Goal: Transaction & Acquisition: Purchase product/service

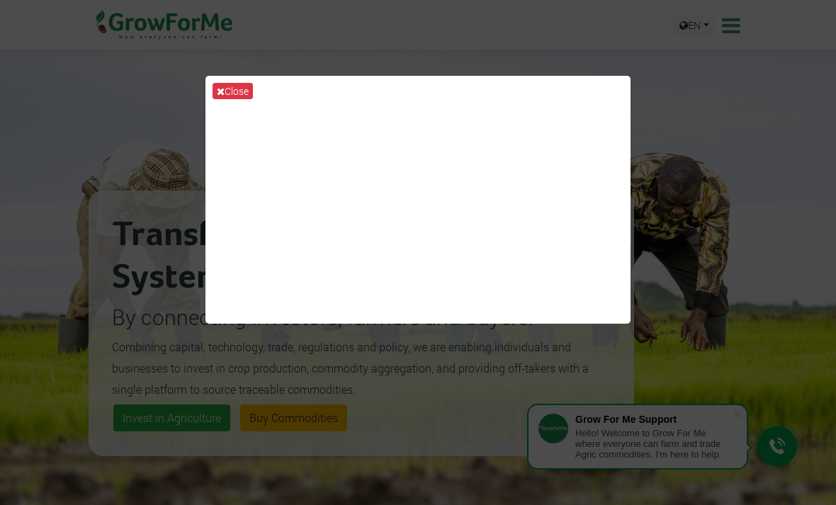
click at [223, 96] on icon at bounding box center [221, 91] width 8 height 10
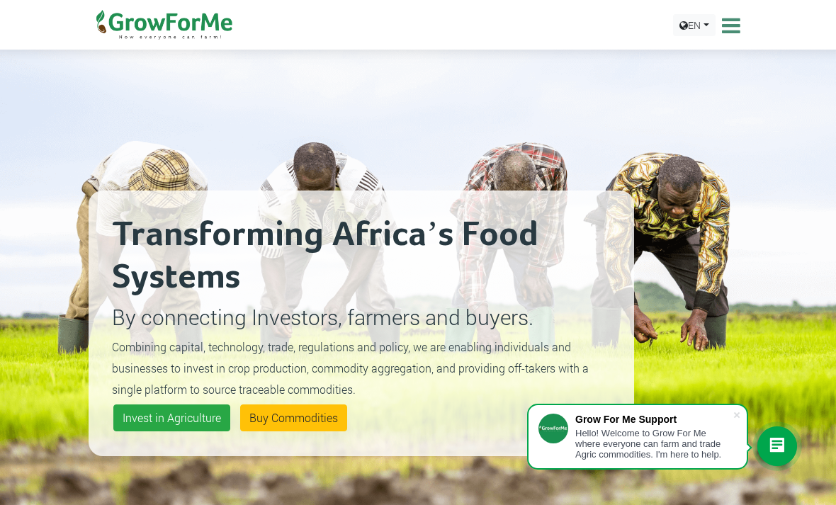
click at [732, 413] on span at bounding box center [737, 415] width 14 height 14
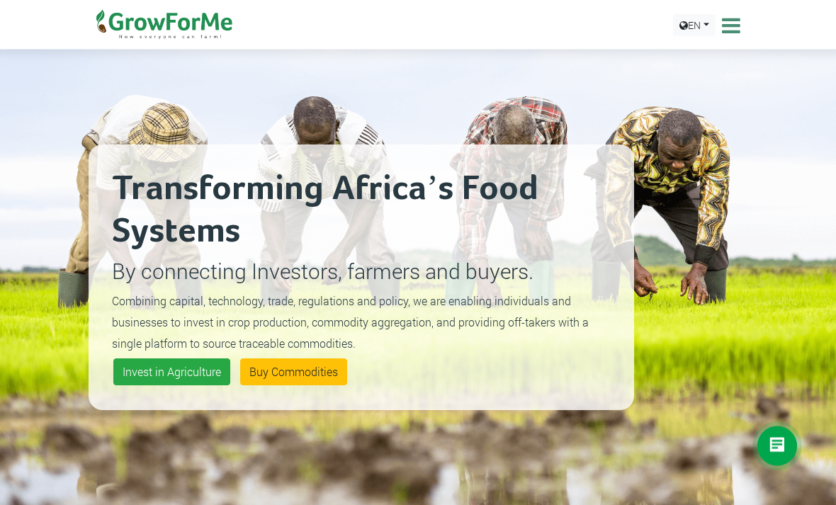
scroll to position [46, 0]
click at [176, 385] on link "Invest in Agriculture" at bounding box center [171, 371] width 117 height 27
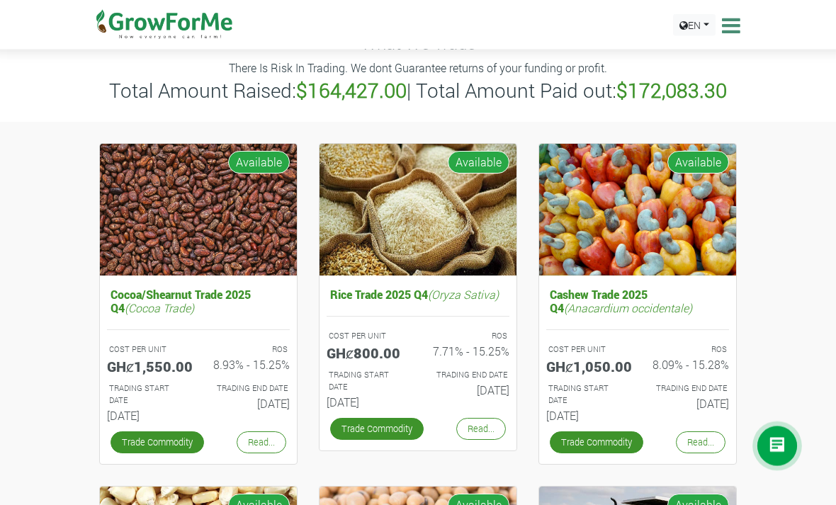
scroll to position [60, 0]
click at [264, 447] on link "Read..." at bounding box center [262, 442] width 50 height 22
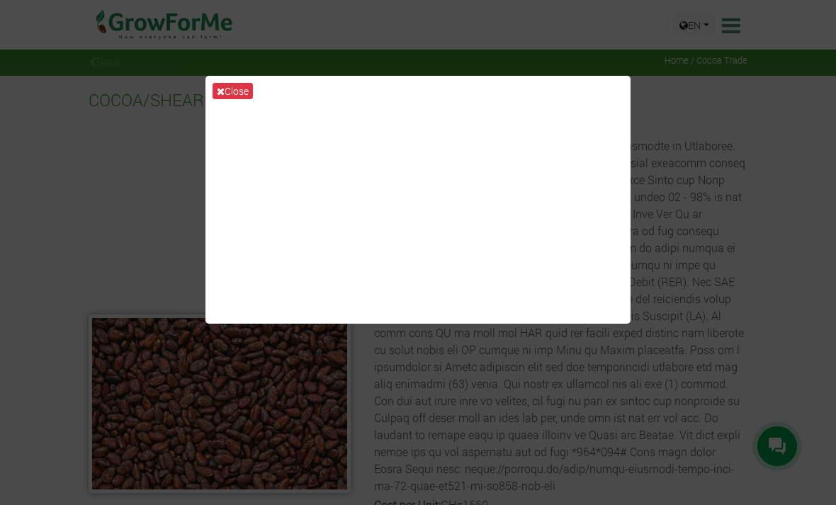
click at [232, 99] on button "Close" at bounding box center [233, 91] width 40 height 16
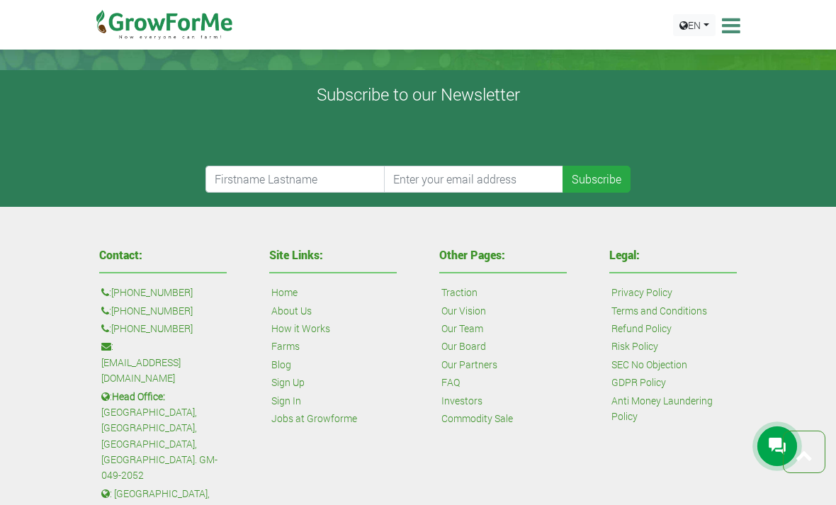
scroll to position [723, 0]
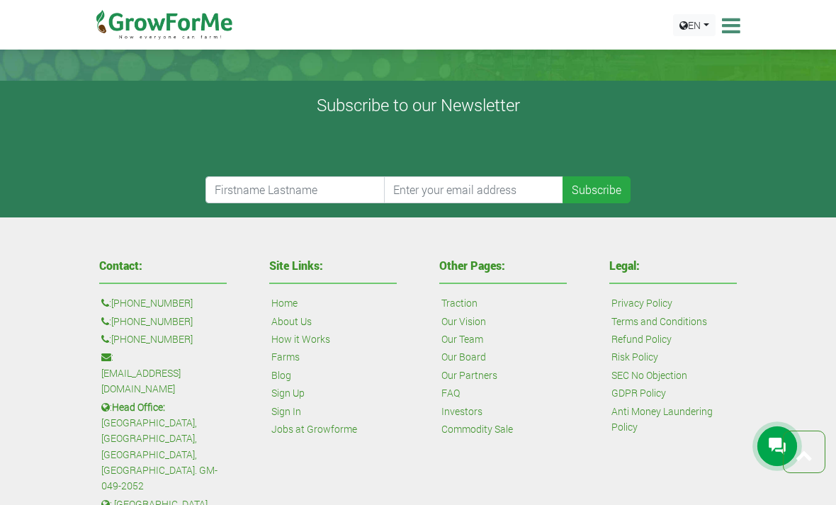
click at [647, 347] on link "Refund Policy" at bounding box center [641, 340] width 60 height 16
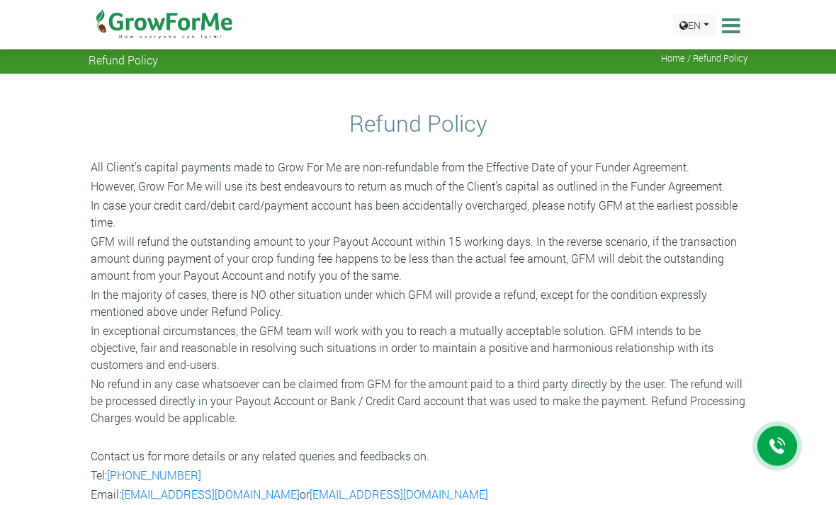
scroll to position [2, 0]
click at [730, 28] on icon at bounding box center [729, 25] width 22 height 21
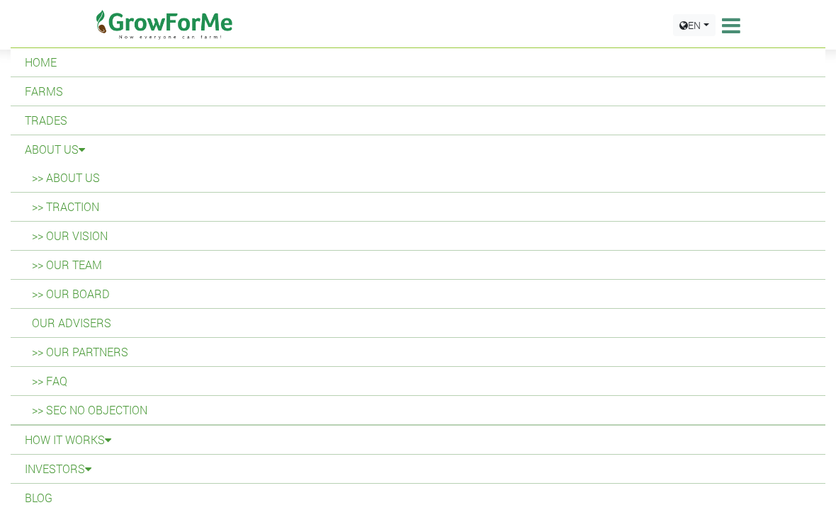
click at [71, 180] on link ">> About Us" at bounding box center [418, 178] width 815 height 28
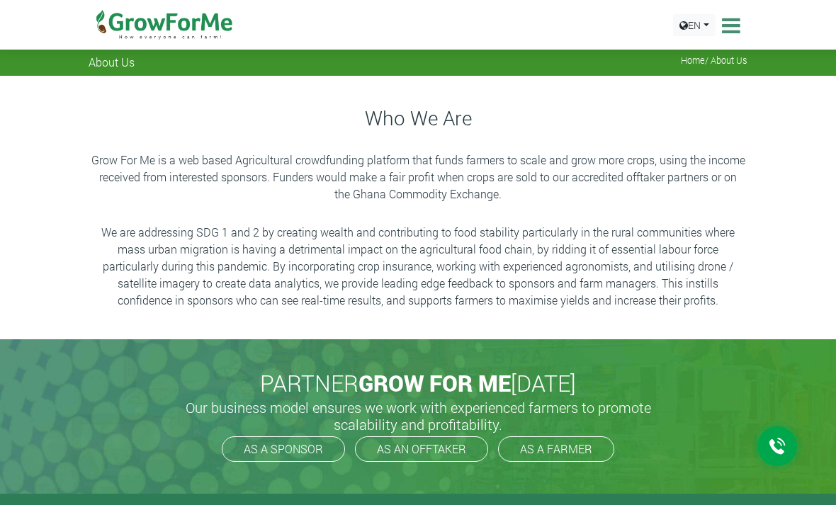
click at [737, 29] on icon at bounding box center [729, 25] width 22 height 21
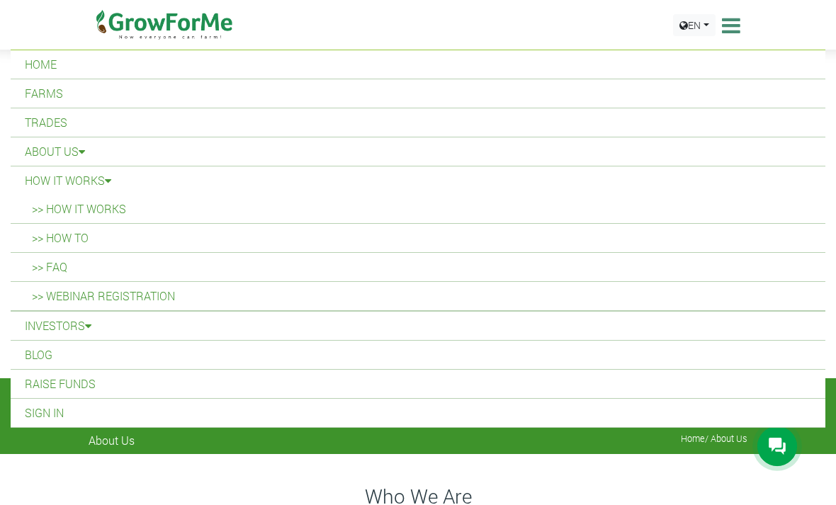
click at [118, 213] on link ">> How it Works" at bounding box center [418, 209] width 815 height 28
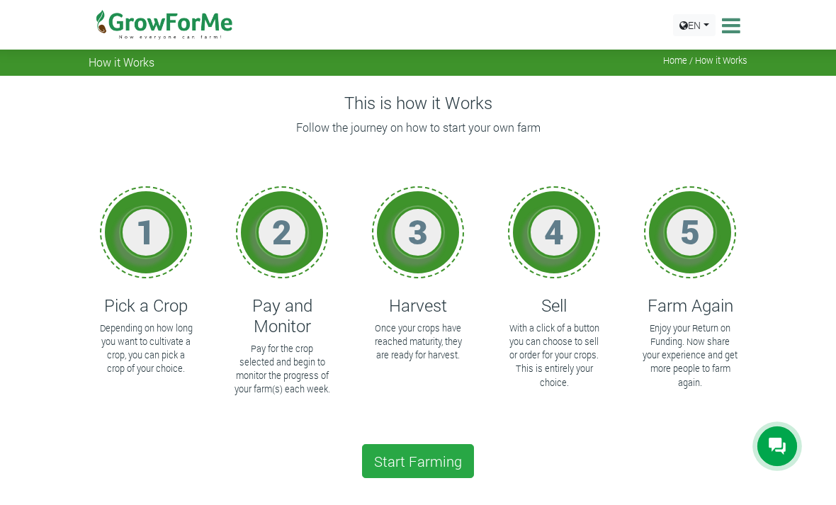
click at [729, 31] on icon at bounding box center [729, 25] width 22 height 21
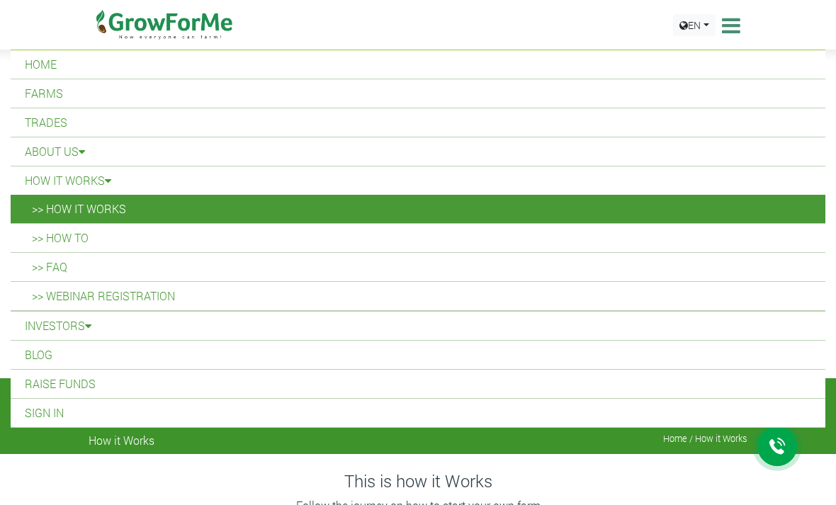
click at [84, 237] on link ">> How To" at bounding box center [418, 238] width 815 height 28
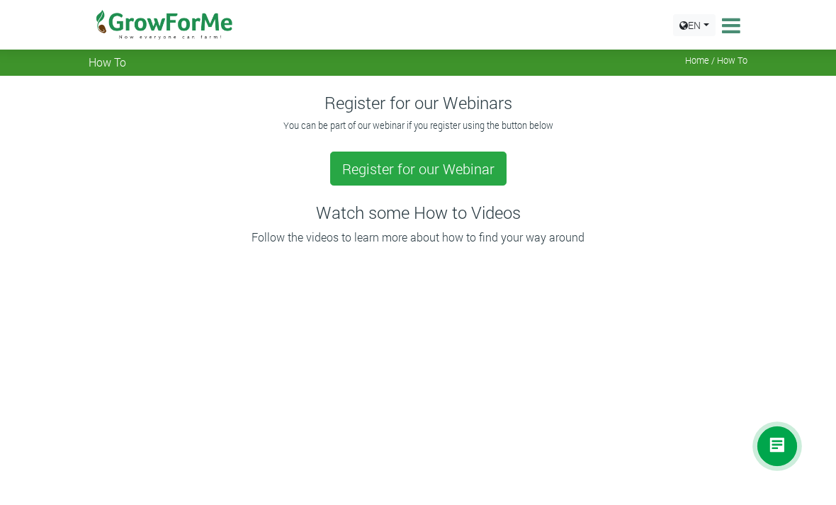
click at [730, 35] on icon at bounding box center [729, 25] width 22 height 21
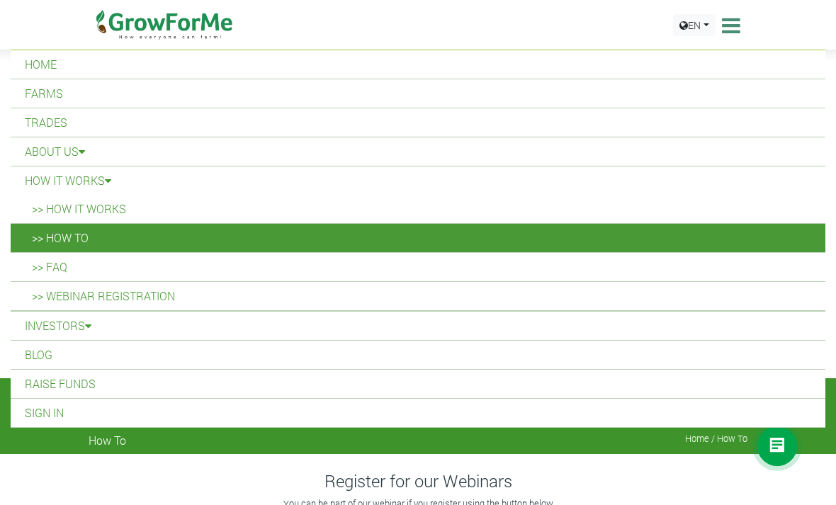
click at [62, 273] on link ">> FAQ" at bounding box center [418, 267] width 815 height 28
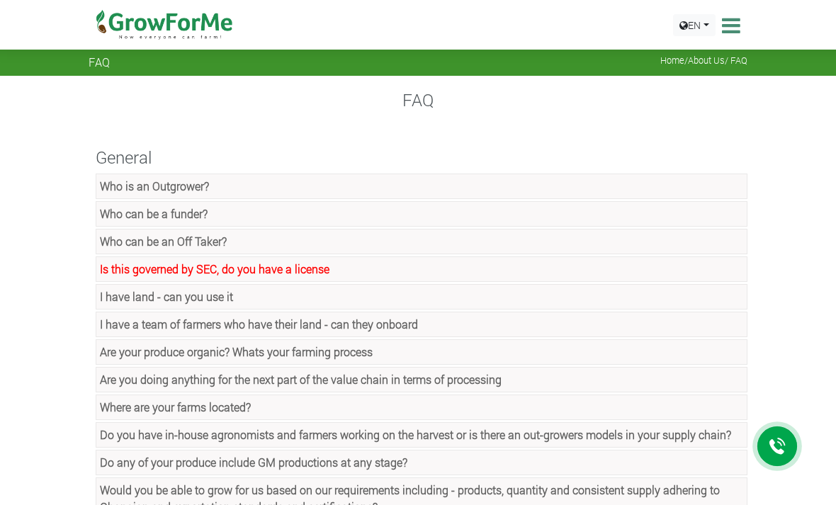
click at [304, 271] on strong "Is this governed by SEC, do you have a license" at bounding box center [215, 268] width 230 height 15
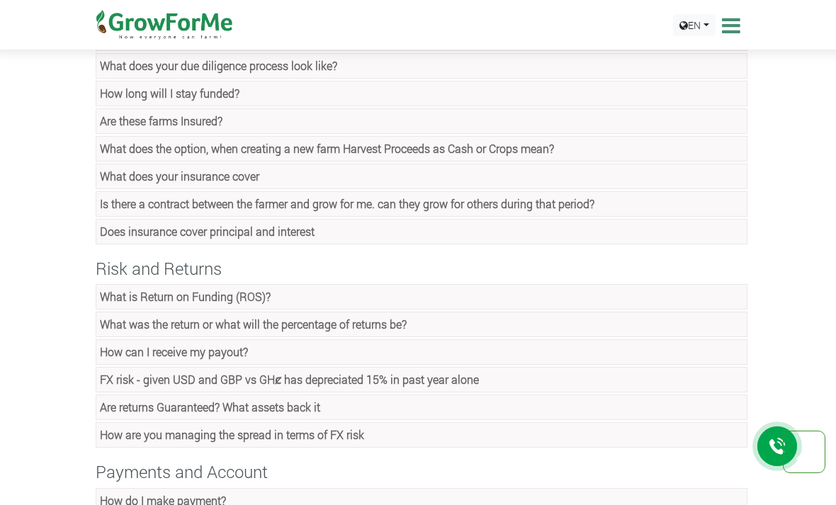
scroll to position [700, 0]
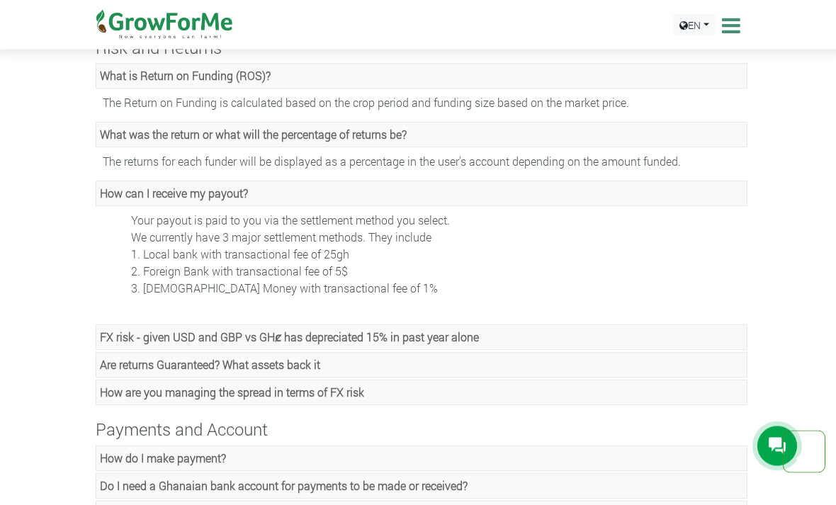
scroll to position [956, 0]
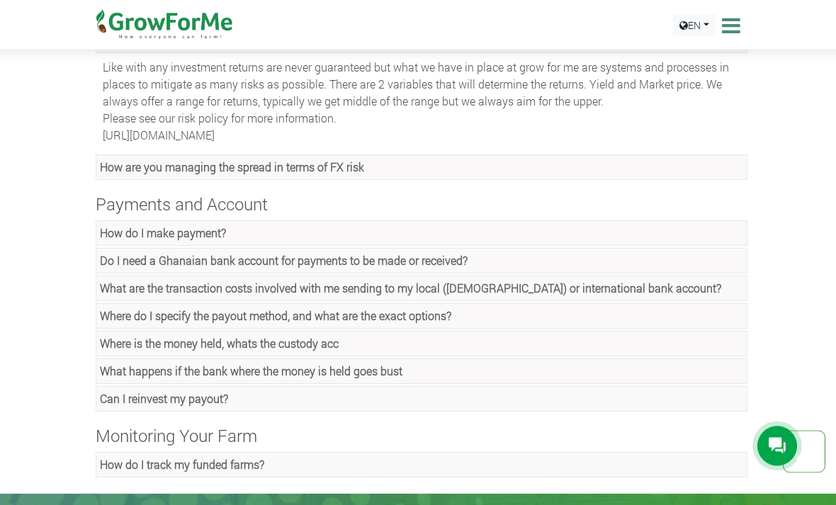
scroll to position [1211, 0]
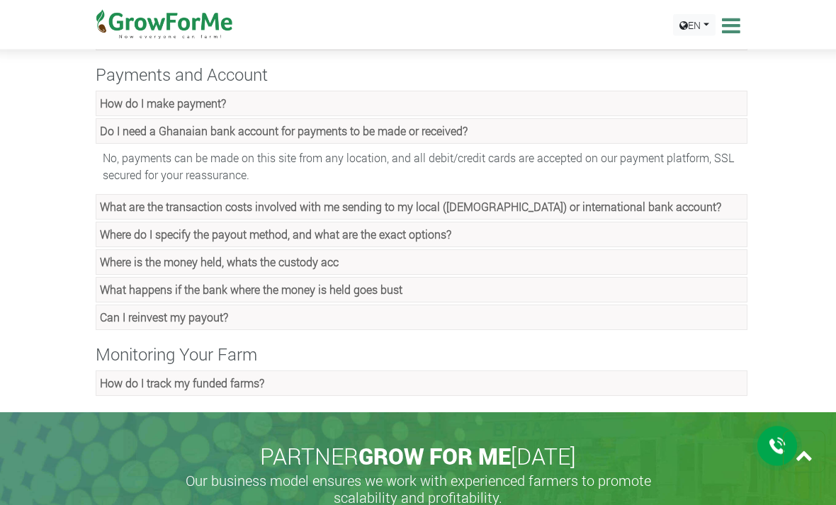
scroll to position [1342, 0]
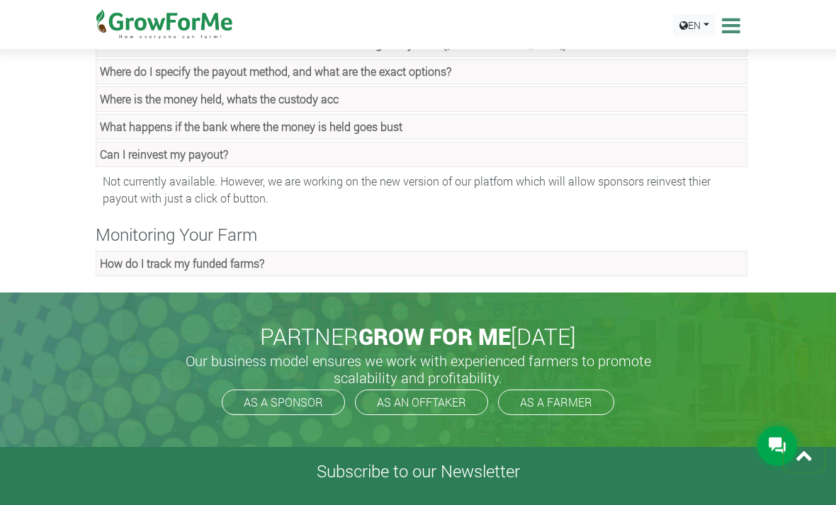
scroll to position [1504, 0]
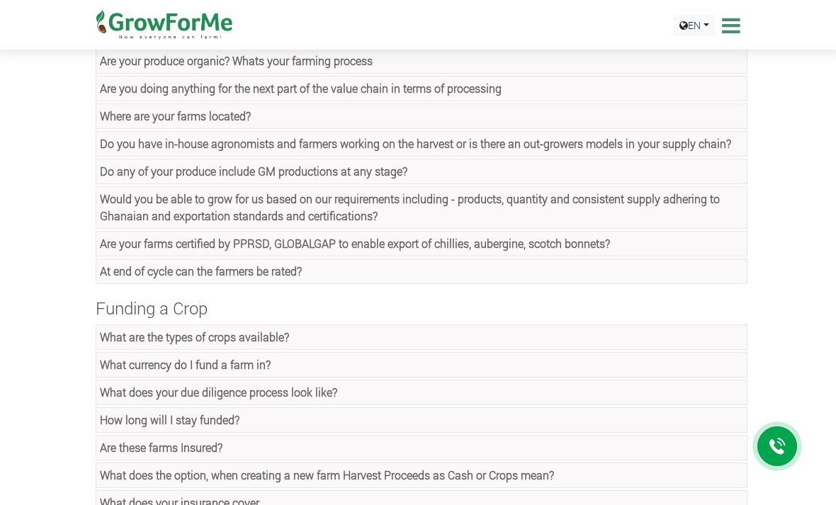
scroll to position [321, 0]
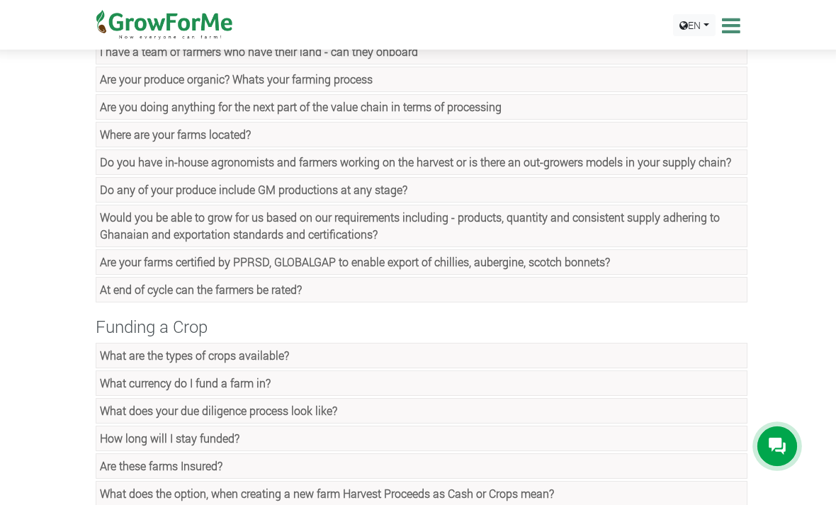
click at [728, 31] on icon at bounding box center [729, 25] width 22 height 21
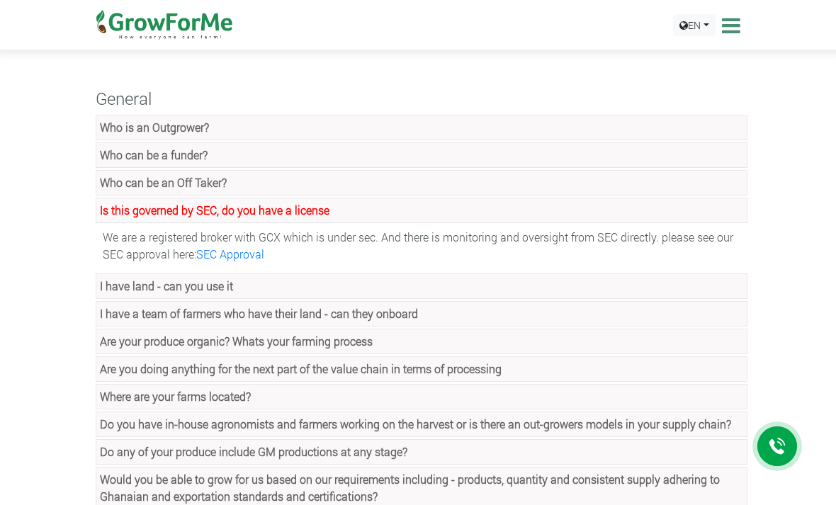
click at [735, 23] on icon at bounding box center [729, 25] width 22 height 21
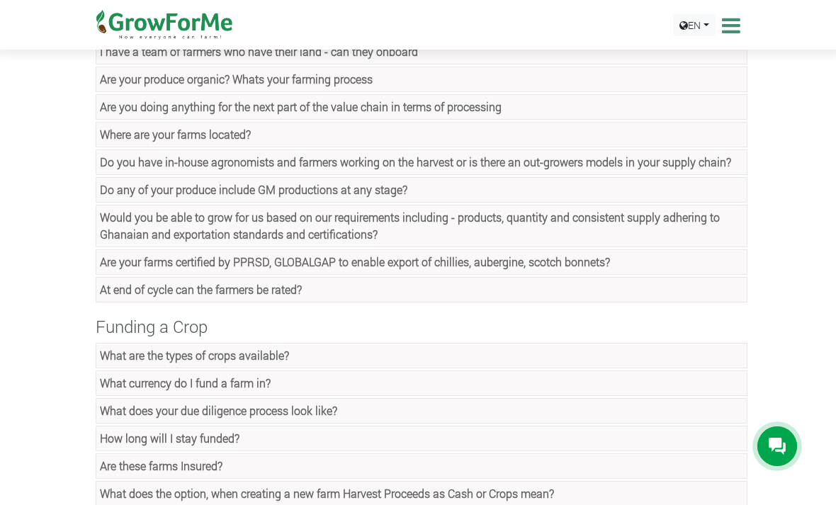
click at [720, 33] on icon at bounding box center [729, 25] width 22 height 21
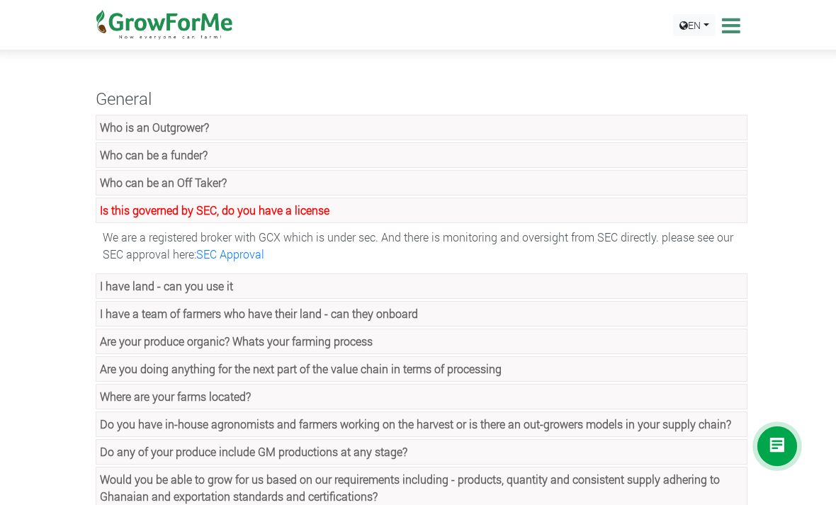
click at [725, 33] on icon at bounding box center [729, 25] width 22 height 21
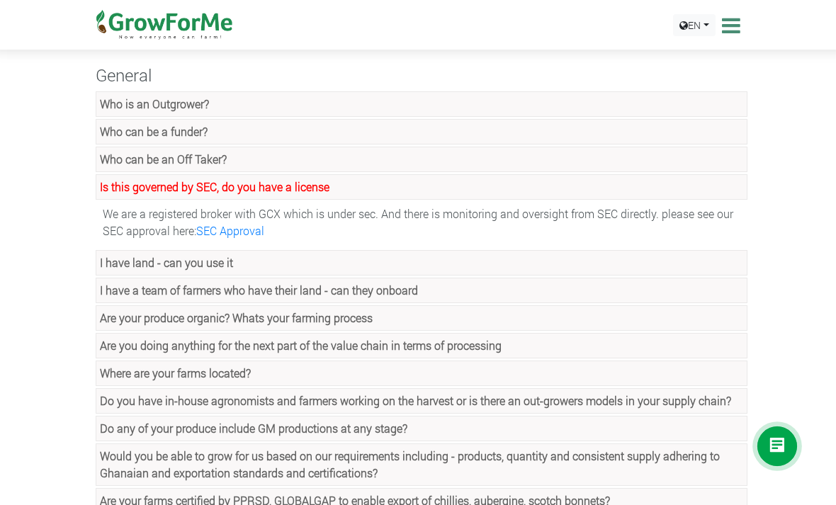
scroll to position [0, 0]
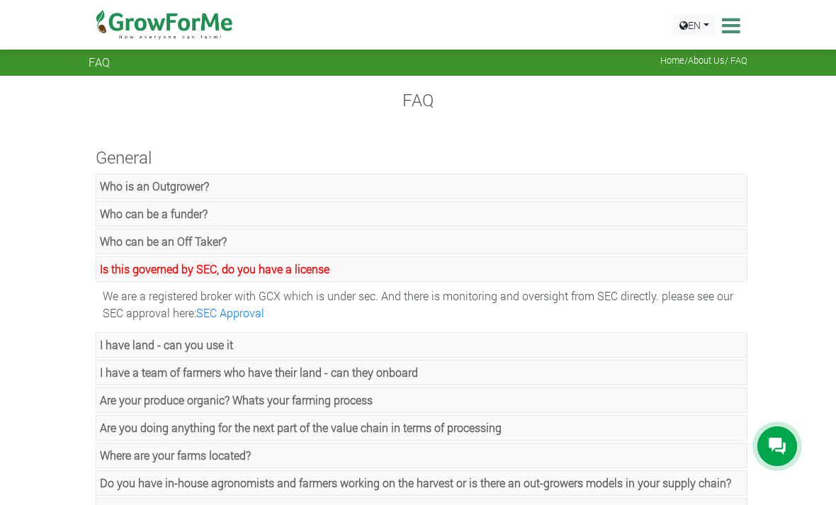
click at [723, 31] on icon at bounding box center [729, 25] width 22 height 21
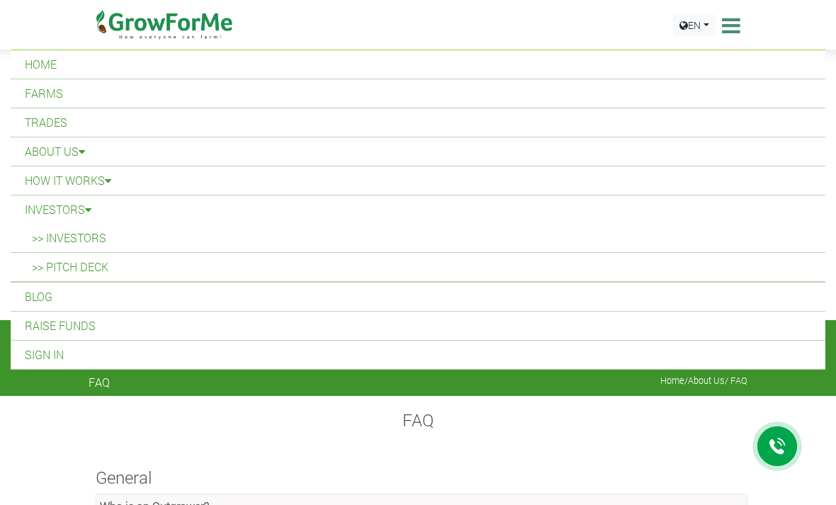
click at [83, 249] on link ">> Investors" at bounding box center [418, 238] width 815 height 28
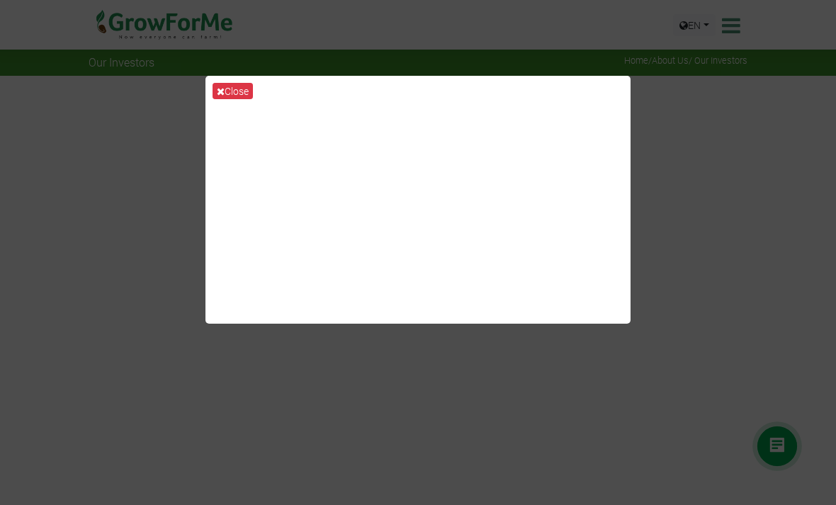
click at [247, 98] on button "Close" at bounding box center [233, 91] width 40 height 16
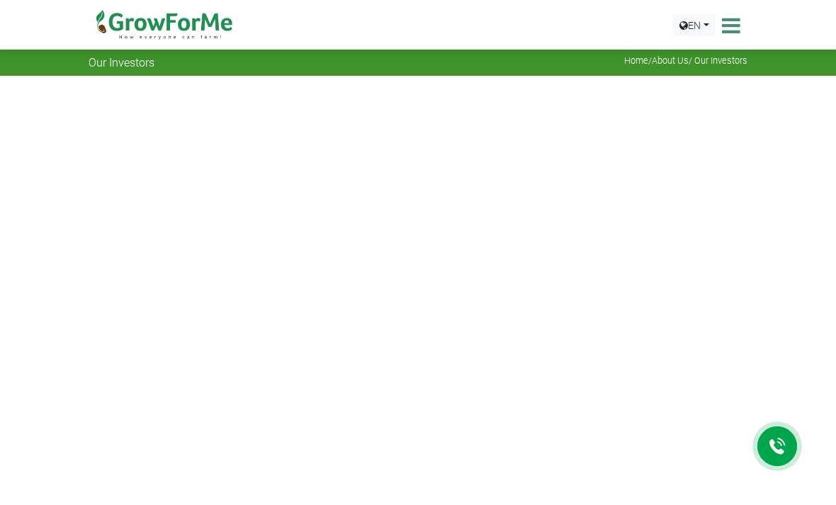
click at [729, 31] on icon at bounding box center [729, 25] width 22 height 21
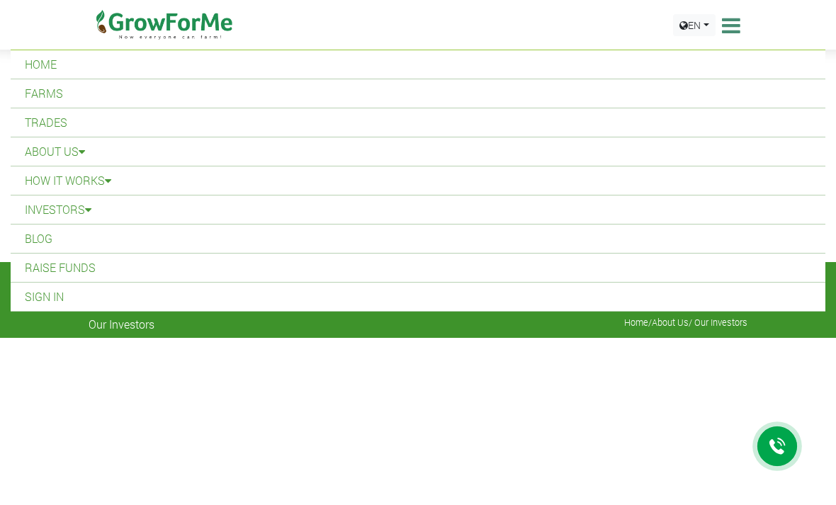
click at [69, 123] on link "Trades" at bounding box center [418, 122] width 815 height 28
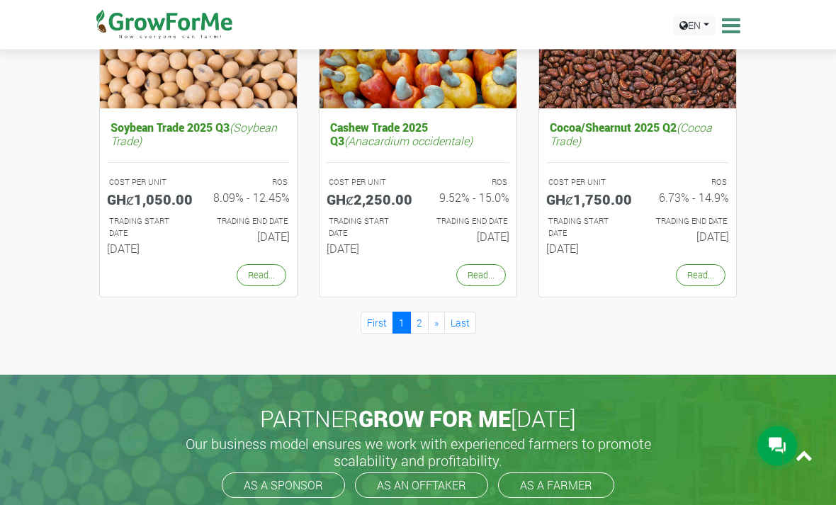
scroll to position [1259, 0]
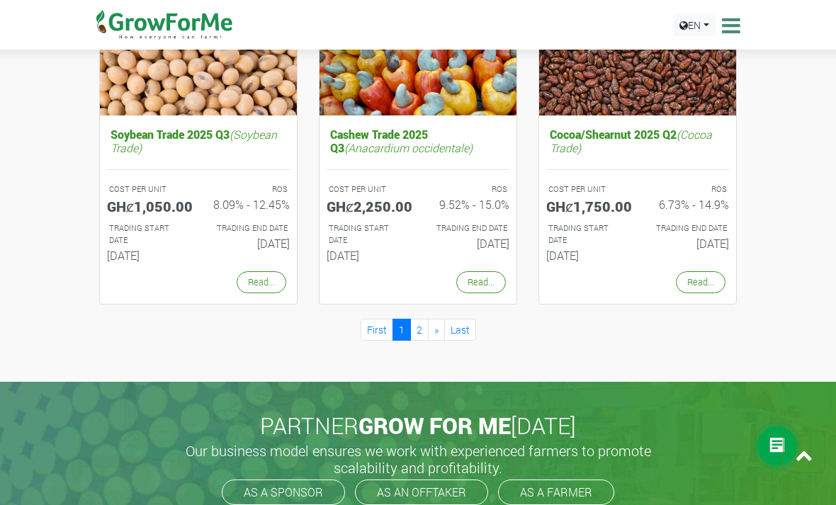
click at [416, 326] on link "2" at bounding box center [419, 330] width 18 height 22
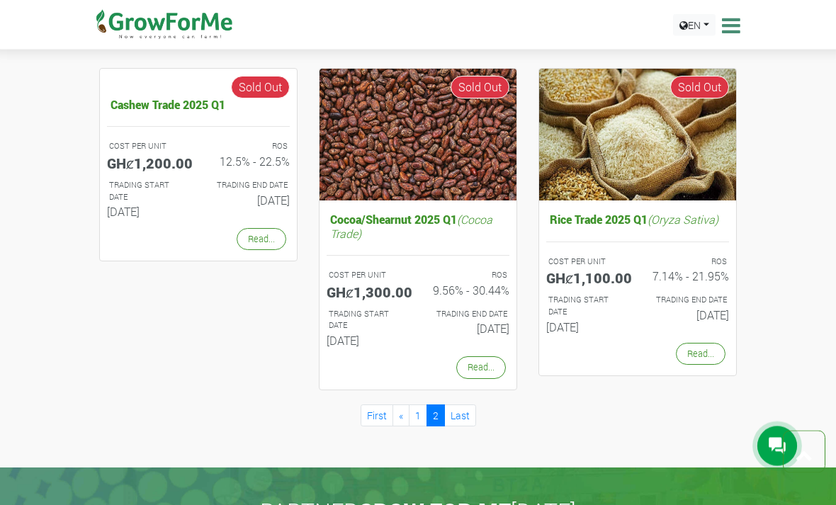
scroll to position [821, 0]
click at [463, 409] on link "Last" at bounding box center [460, 415] width 32 height 22
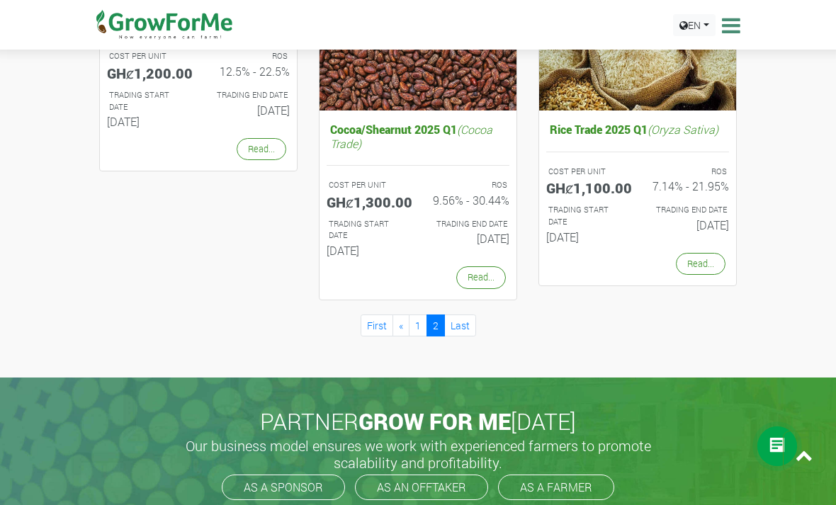
scroll to position [912, 0]
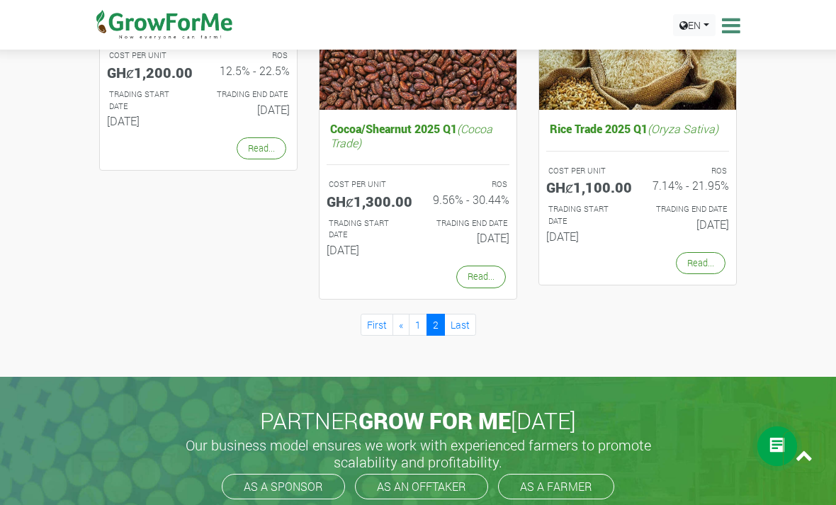
click at [375, 320] on link "First" at bounding box center [377, 325] width 33 height 22
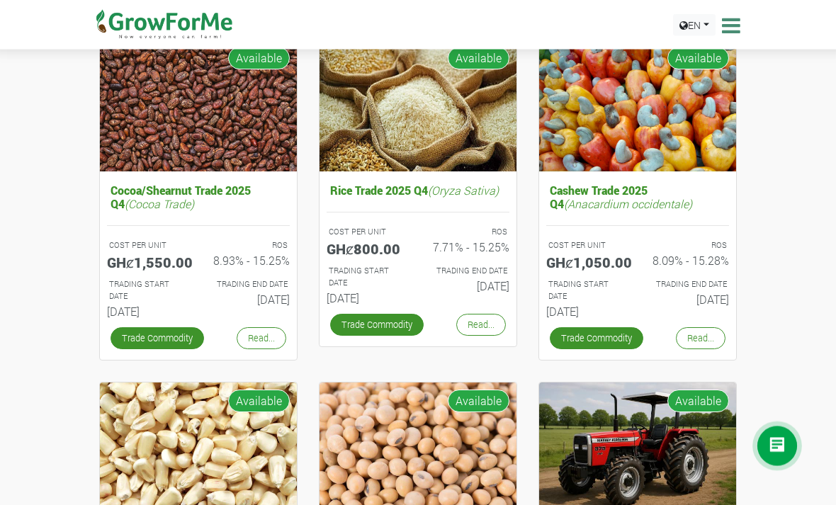
scroll to position [164, 0]
click at [166, 334] on link "Trade Commodity" at bounding box center [158, 338] width 94 height 22
